Goal: Navigation & Orientation: Find specific page/section

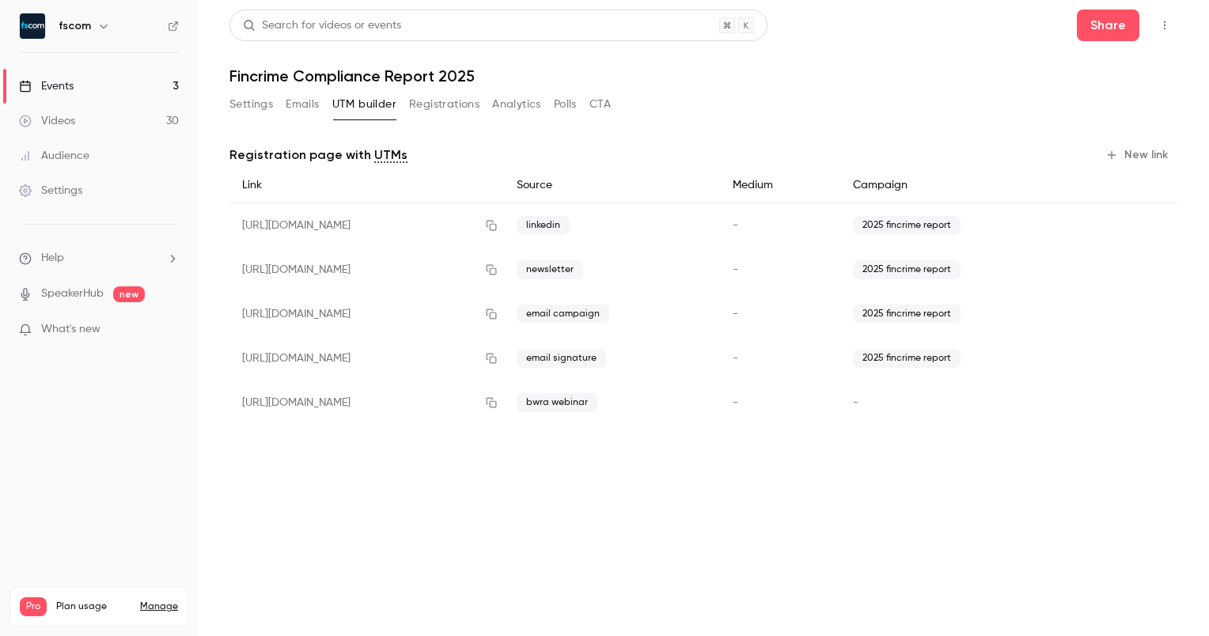
click at [234, 112] on button "Settings" at bounding box center [251, 104] width 44 height 25
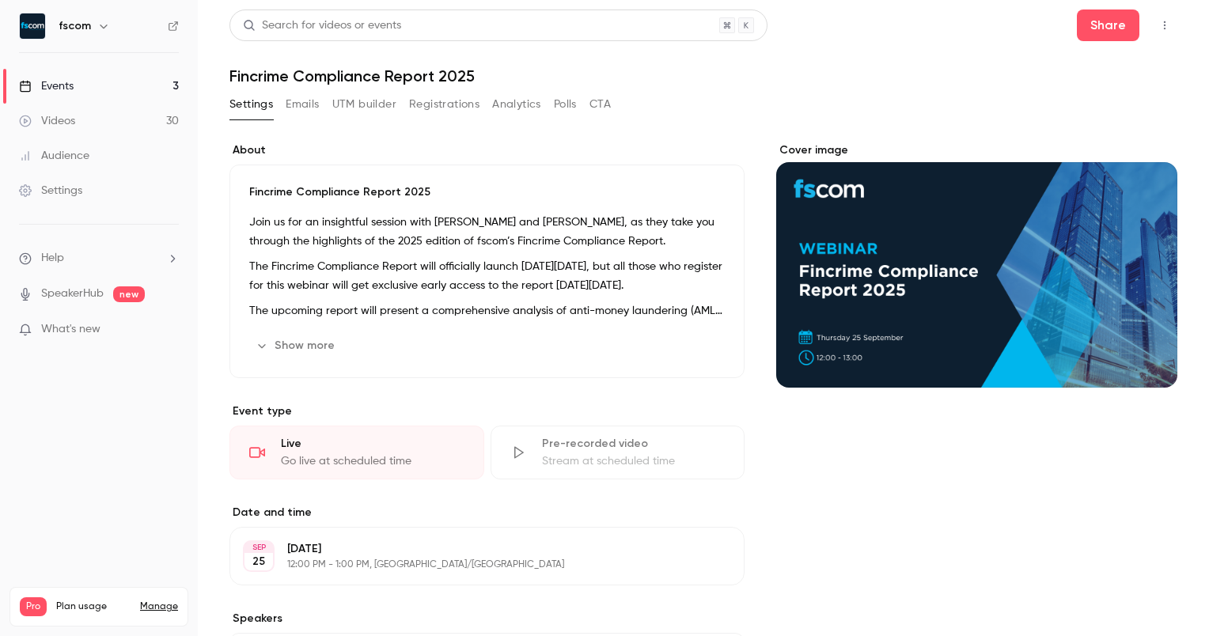
click at [135, 89] on link "Events 3" at bounding box center [99, 86] width 198 height 35
